Goal: Task Accomplishment & Management: Manage account settings

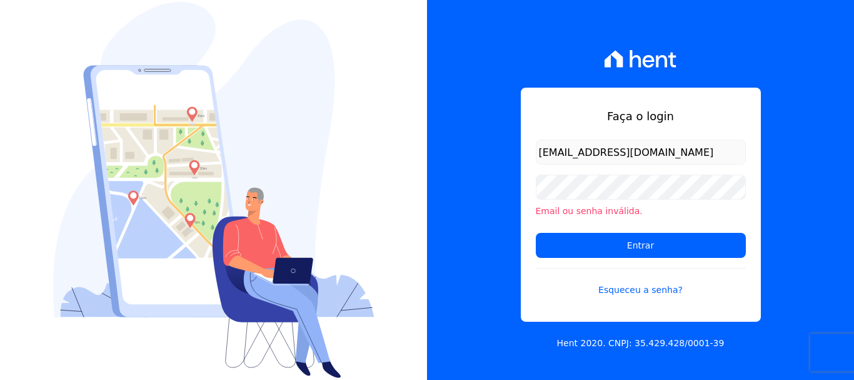
drag, startPoint x: 0, startPoint y: 0, endPoint x: 602, endPoint y: 156, distance: 621.5
click at [602, 156] on input "[EMAIL_ADDRESS][DOMAIN_NAME]" at bounding box center [641, 151] width 210 height 25
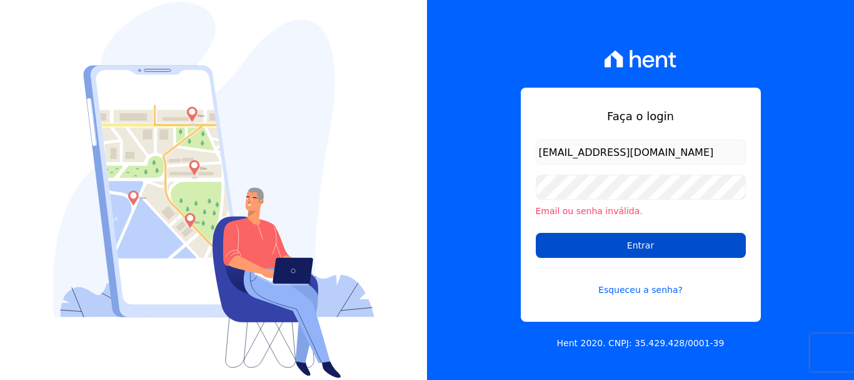
click at [640, 245] on input "Entrar" at bounding box center [641, 245] width 210 height 25
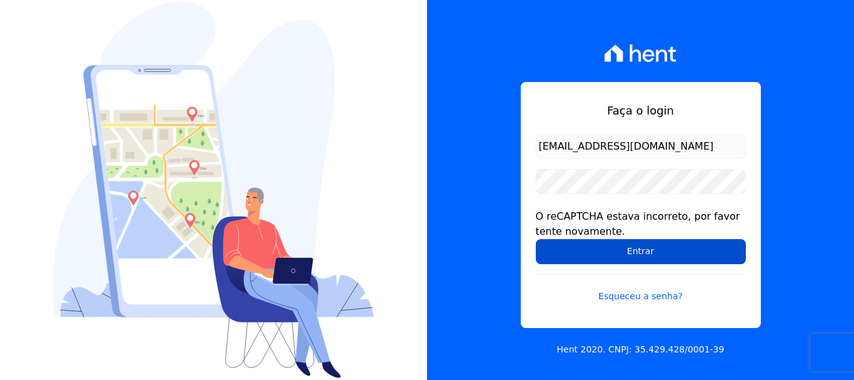
click at [651, 250] on input "Entrar" at bounding box center [641, 251] width 210 height 25
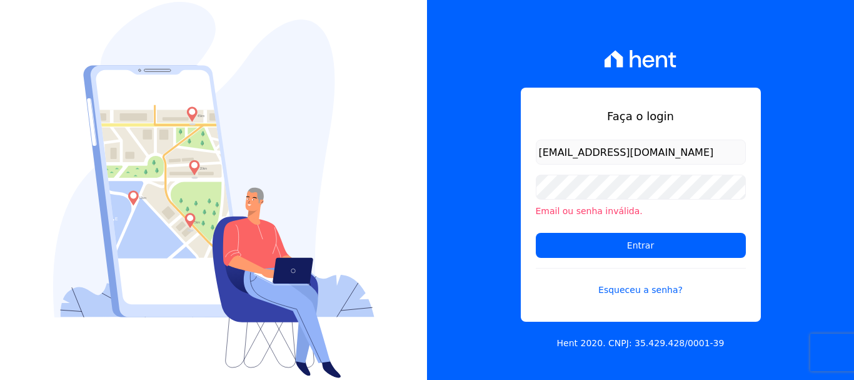
click at [604, 151] on input "[EMAIL_ADDRESS][DOMAIN_NAME]" at bounding box center [641, 151] width 210 height 25
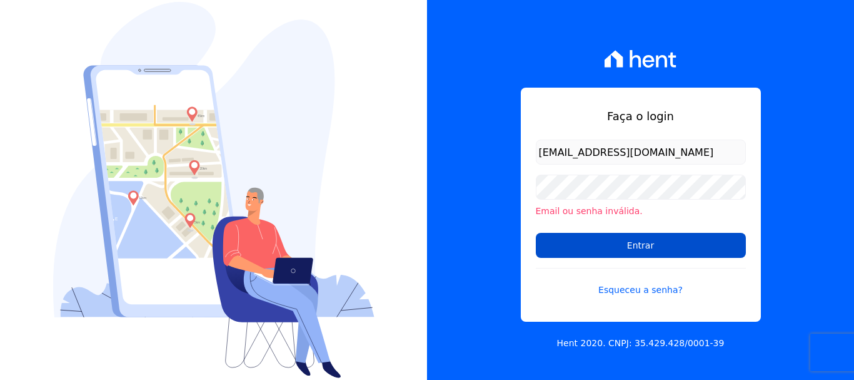
click at [638, 248] on input "Entrar" at bounding box center [641, 245] width 210 height 25
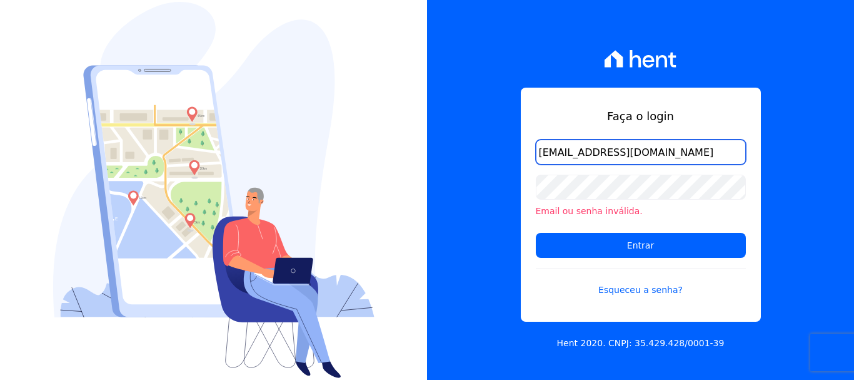
click at [590, 148] on input "[EMAIL_ADDRESS][DOMAIN_NAME]" at bounding box center [641, 151] width 210 height 25
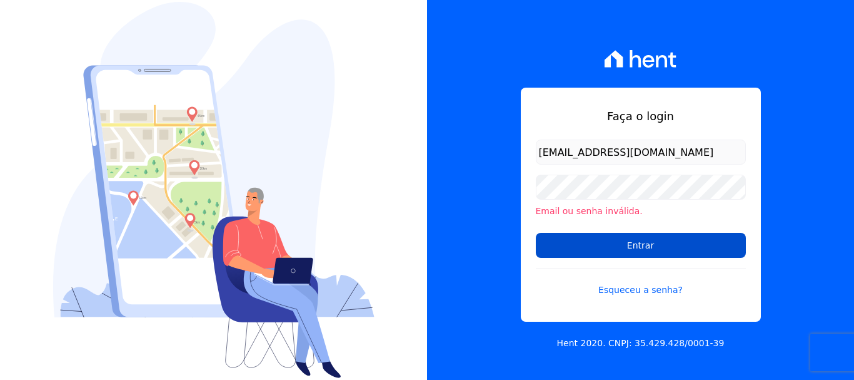
click at [649, 248] on input "Entrar" at bounding box center [641, 245] width 210 height 25
